Goal: Information Seeking & Learning: Check status

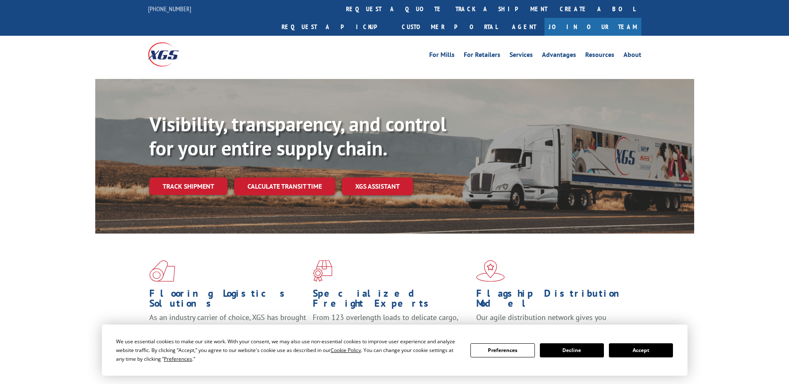
click at [213, 182] on div "Visibility, transparency, and control for your entire supply chain. Track shipm…" at bounding box center [421, 170] width 545 height 116
click at [206, 178] on link "Track shipment" at bounding box center [188, 186] width 78 height 17
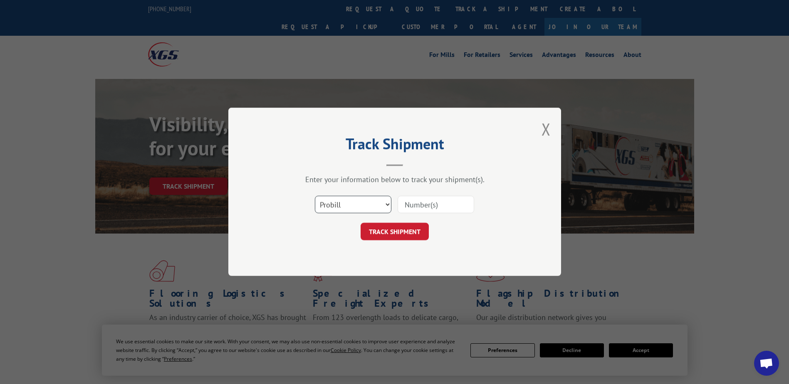
click at [355, 203] on select "Select category... Probill BOL PO" at bounding box center [353, 204] width 77 height 17
select select "bol"
click at [315, 196] on select "Select category... Probill BOL PO" at bounding box center [353, 204] width 77 height 17
click at [403, 203] on input at bounding box center [436, 204] width 77 height 17
type input "6200033623"
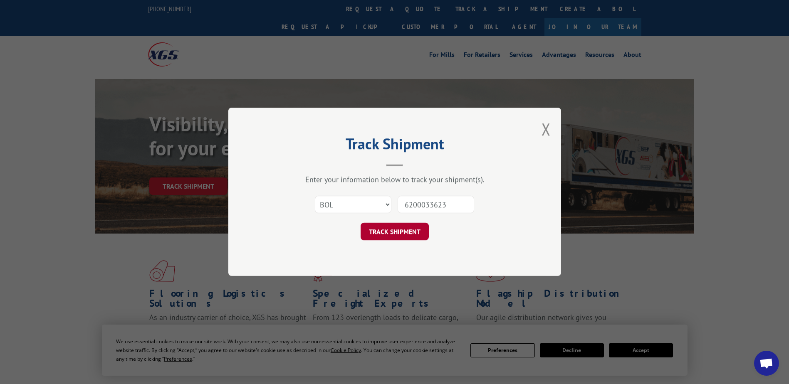
click at [397, 231] on button "TRACK SHIPMENT" at bounding box center [395, 231] width 68 height 17
